Goal: Find contact information: Find contact information

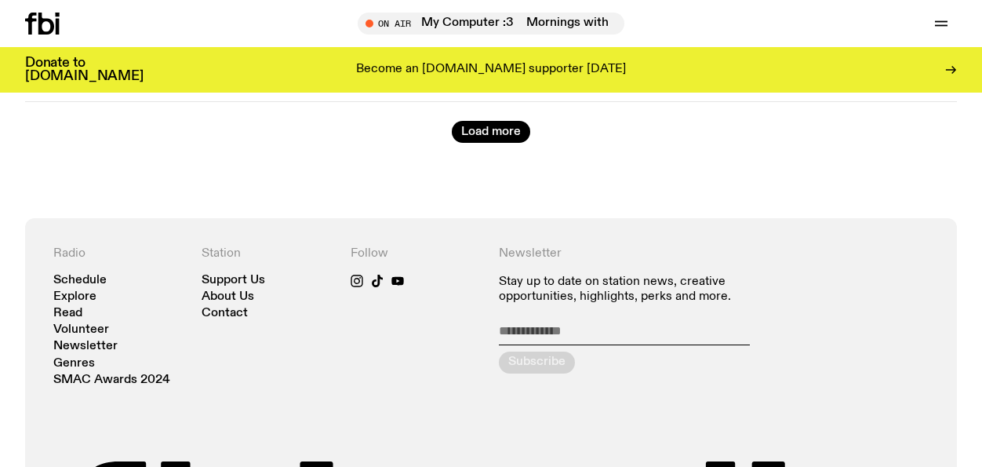
scroll to position [3018, 0]
click at [233, 308] on link "Contact" at bounding box center [225, 314] width 46 height 12
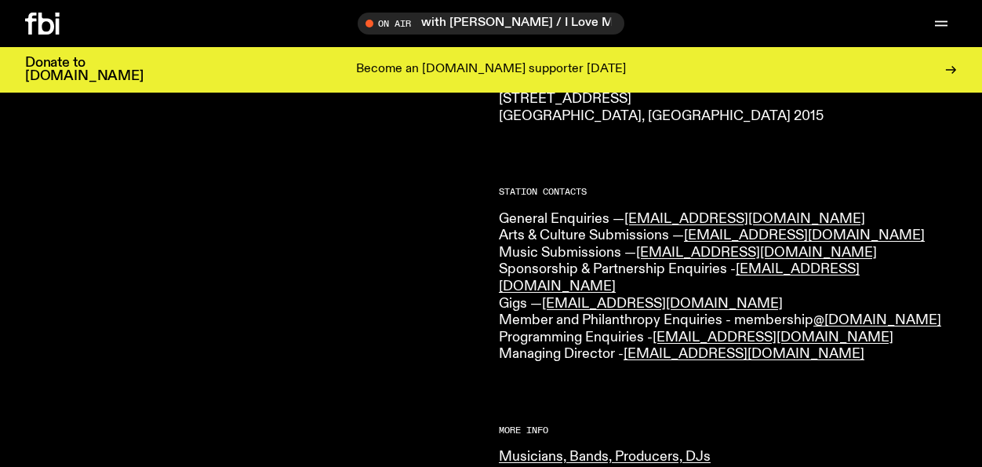
scroll to position [337, 0]
click at [754, 231] on link "[EMAIL_ADDRESS][DOMAIN_NAME]" at bounding box center [804, 235] width 241 height 14
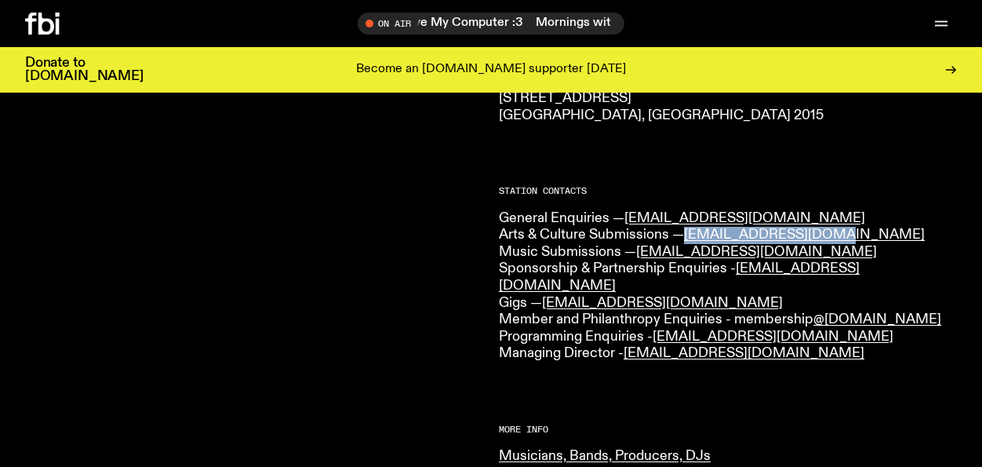
drag, startPoint x: 834, startPoint y: 237, endPoint x: 687, endPoint y: 234, distance: 146.8
click at [687, 234] on p "General Enquiries — [EMAIL_ADDRESS][DOMAIN_NAME] Arts & Culture Submissions — […" at bounding box center [728, 286] width 458 height 152
copy link "[EMAIL_ADDRESS][DOMAIN_NAME]"
click at [875, 240] on p "General Enquiries — [EMAIL_ADDRESS][DOMAIN_NAME] Arts & Culture Submissions — […" at bounding box center [728, 286] width 458 height 152
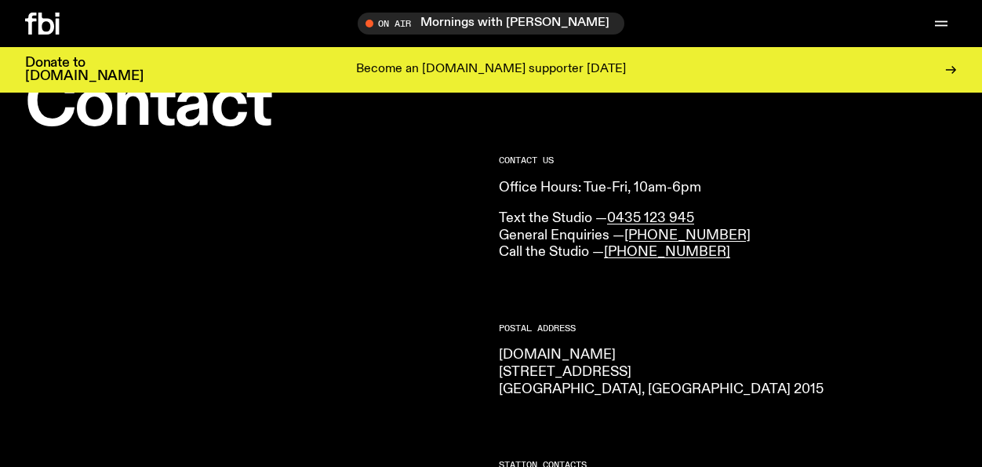
scroll to position [0, 0]
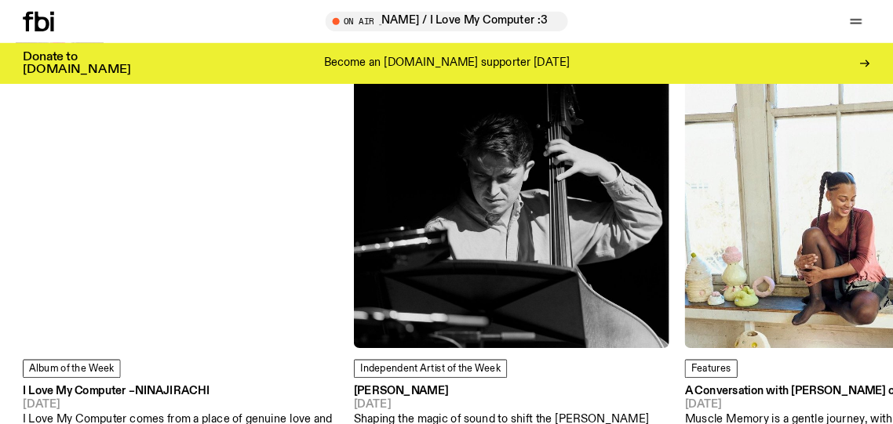
scroll to position [1830, 0]
